Goal: Check status: Check status

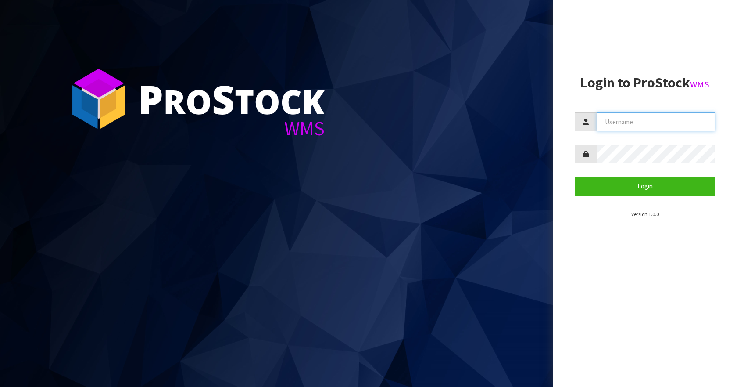
click at [654, 122] on input "text" at bounding box center [656, 121] width 119 height 19
type input "Aquacooler"
click at [575, 176] on button "Login" at bounding box center [645, 185] width 140 height 19
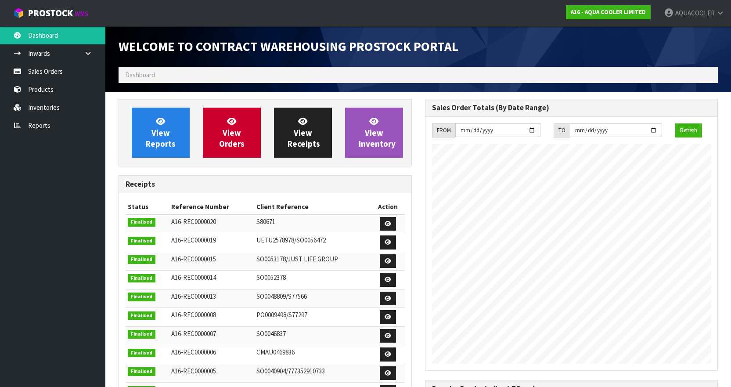
scroll to position [453, 306]
click at [47, 74] on link "Sales Orders" at bounding box center [52, 71] width 105 height 18
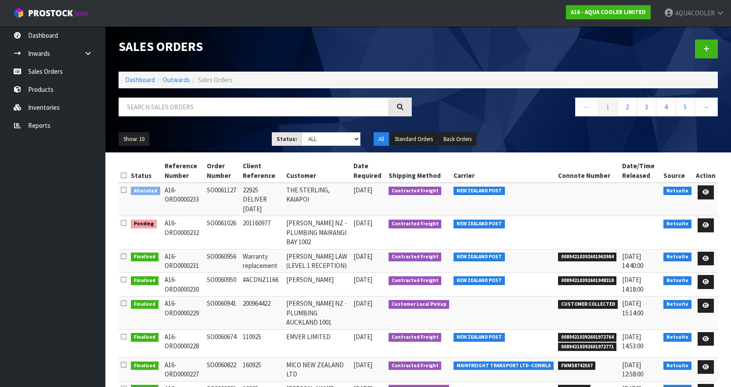
click at [229, 216] on td "SO0061026" at bounding box center [223, 232] width 36 height 33
copy td "SO0061026"
click at [627, 111] on link "2" at bounding box center [627, 106] width 20 height 19
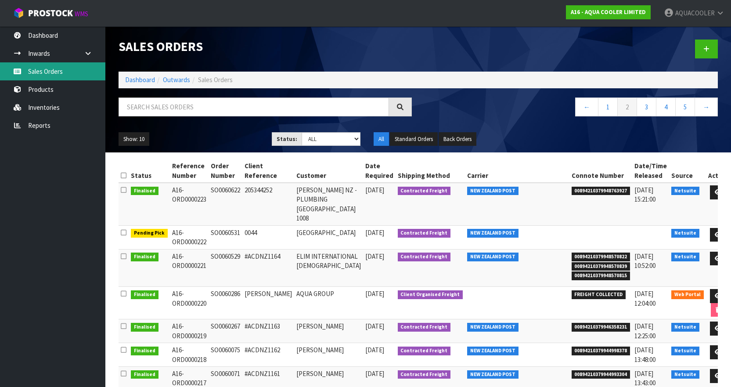
click at [31, 67] on link "Sales Orders" at bounding box center [52, 71] width 105 height 18
click at [610, 104] on link "1" at bounding box center [608, 106] width 20 height 19
